Goal: Find specific page/section: Find specific page/section

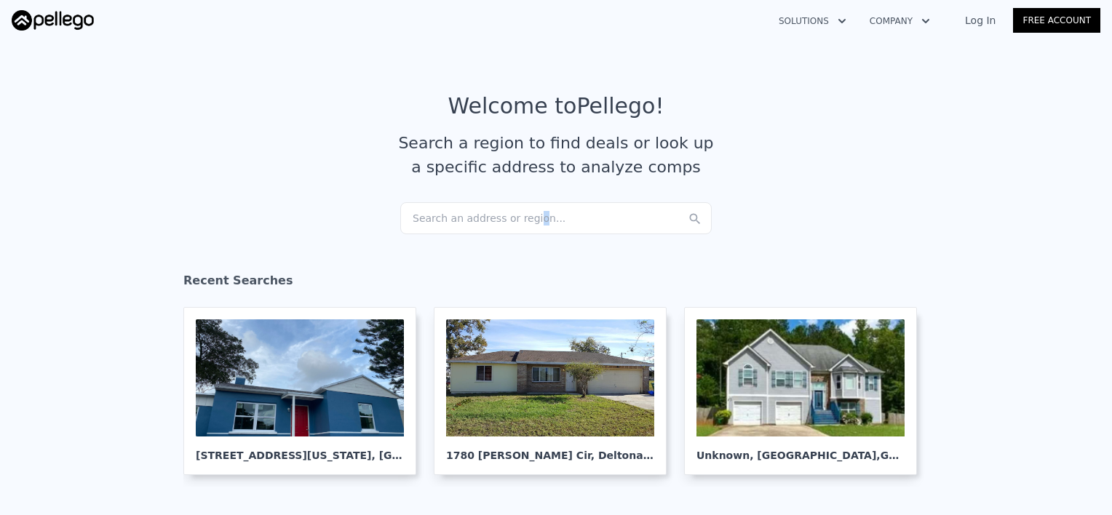
click at [518, 221] on div "Search an address or region..." at bounding box center [556, 218] width 312 height 32
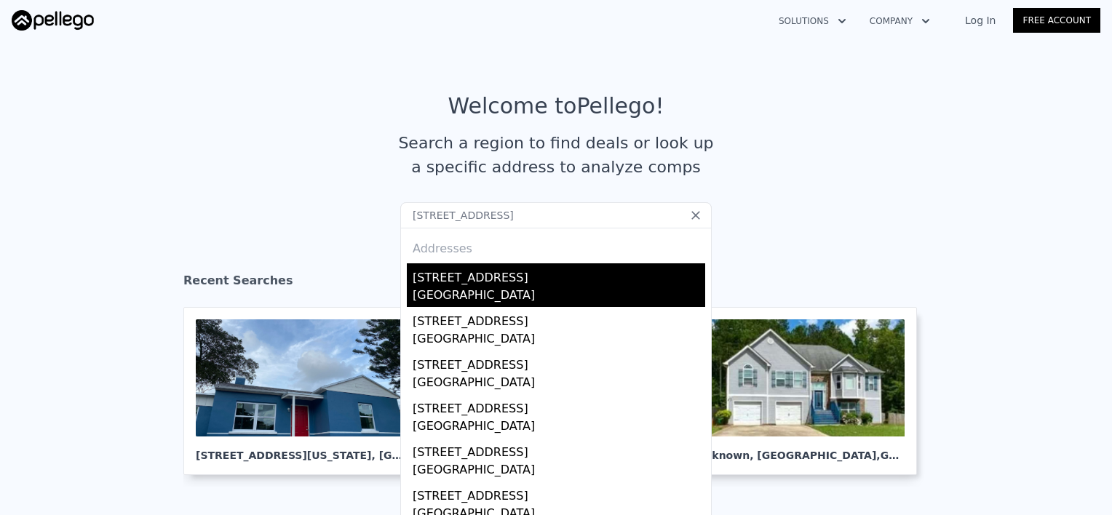
type input "[STREET_ADDRESS]"
click at [495, 288] on div "[GEOGRAPHIC_DATA]" at bounding box center [559, 297] width 293 height 20
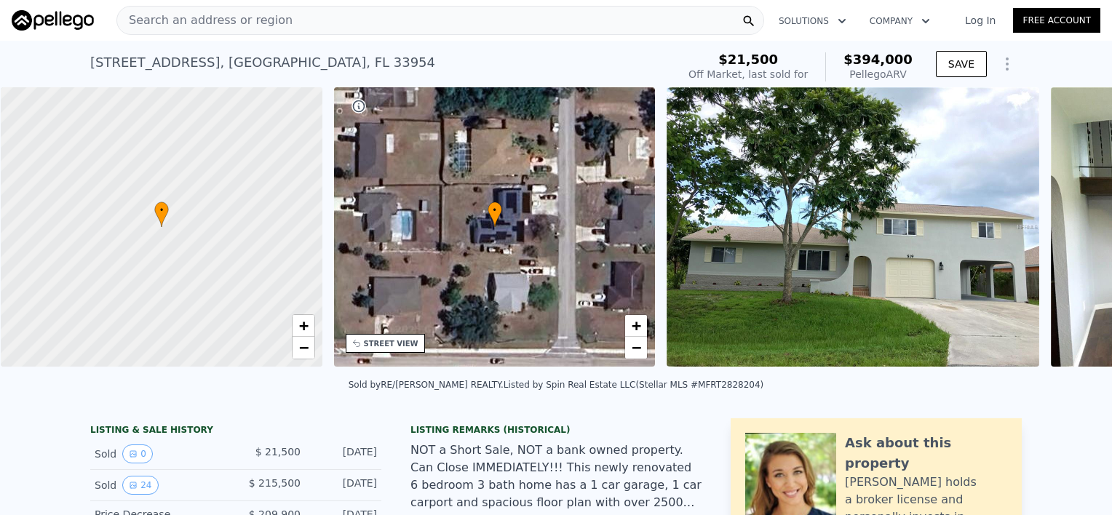
scroll to position [0, 6]
click at [882, 98] on img at bounding box center [852, 226] width 373 height 279
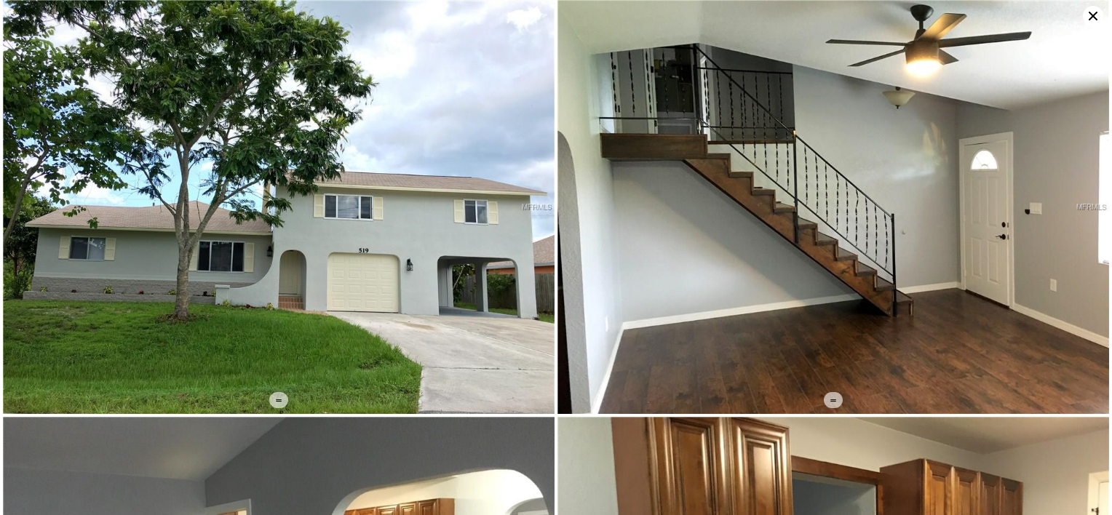
click at [891, 79] on img at bounding box center [834, 207] width 552 height 414
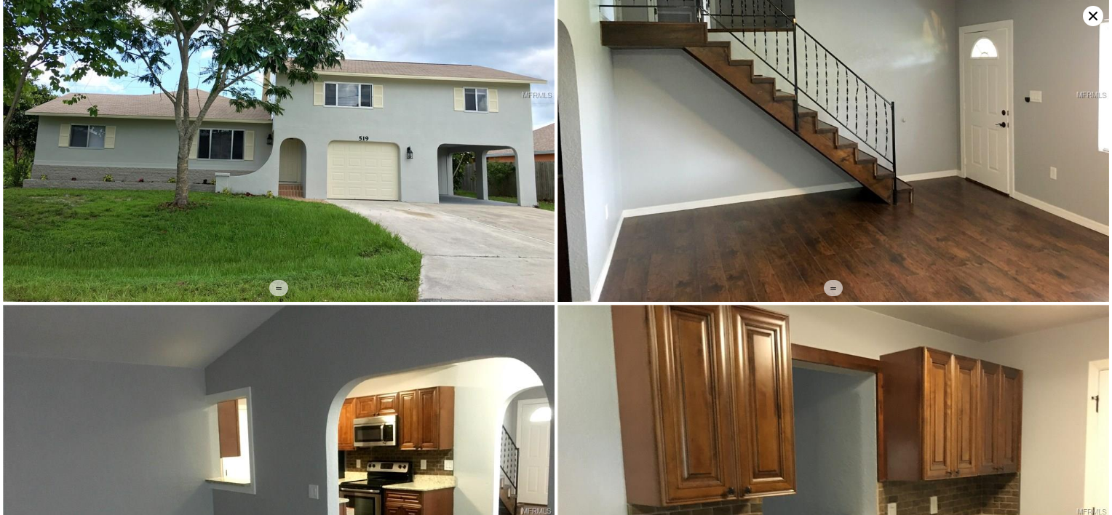
scroll to position [0, 0]
